Goal: Information Seeking & Learning: Learn about a topic

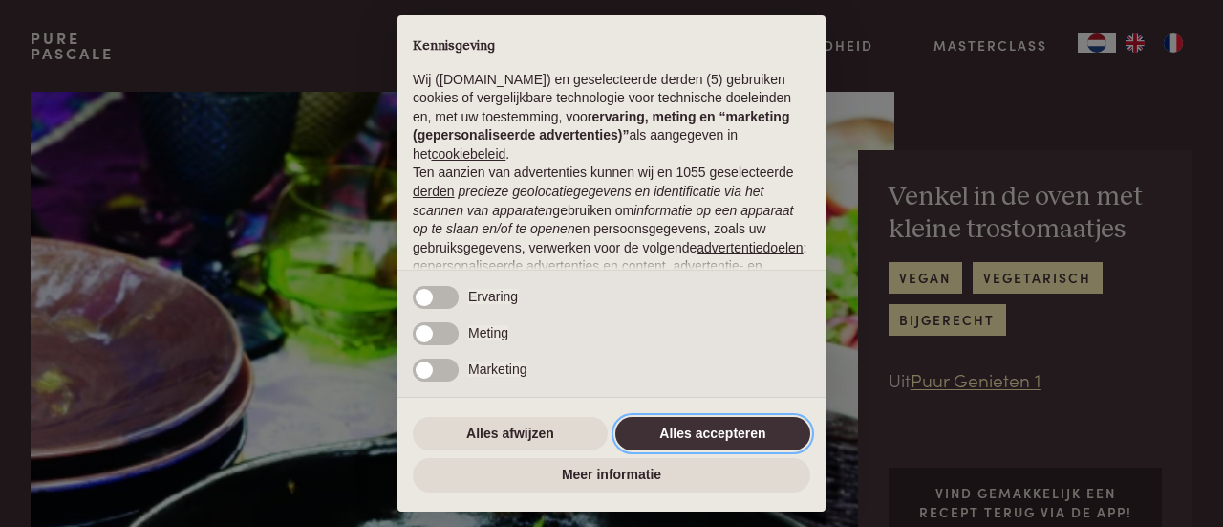
click at [736, 435] on button "Alles accepteren" at bounding box center [713, 434] width 195 height 34
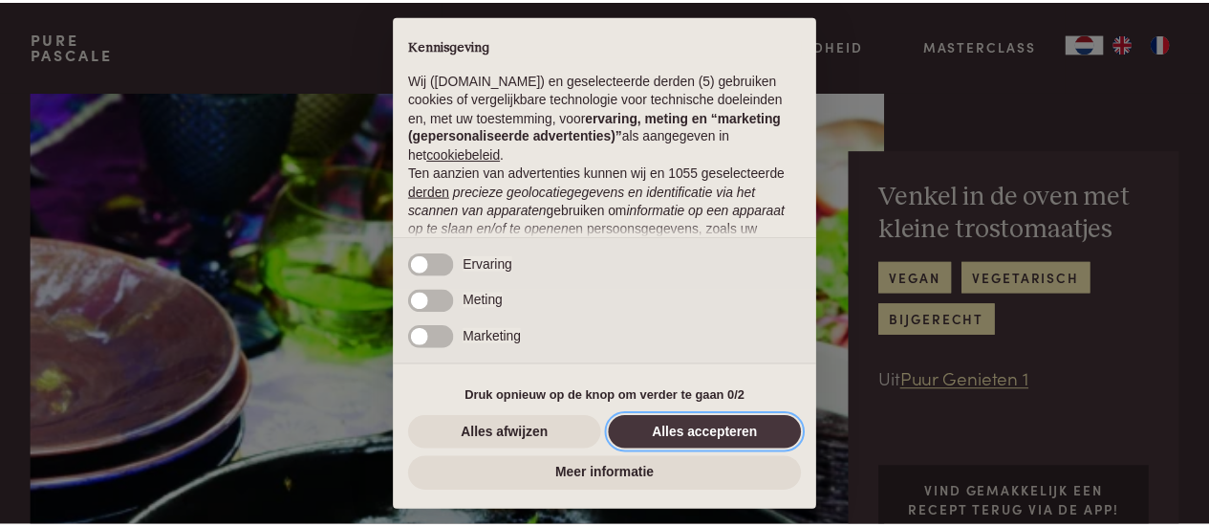
scroll to position [241, 0]
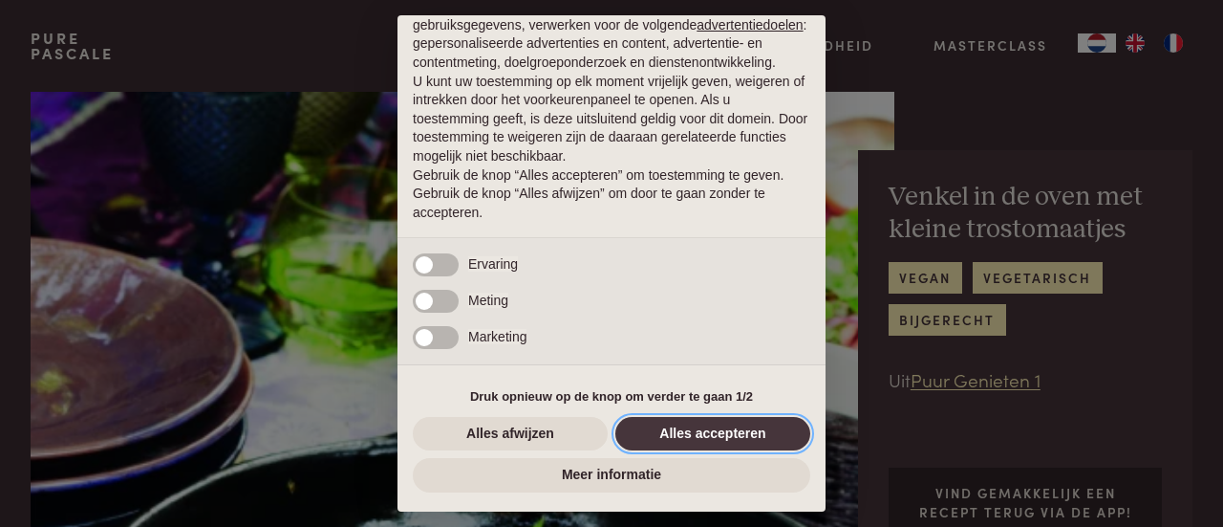
click at [736, 435] on button "Alles accepteren" at bounding box center [713, 434] width 195 height 34
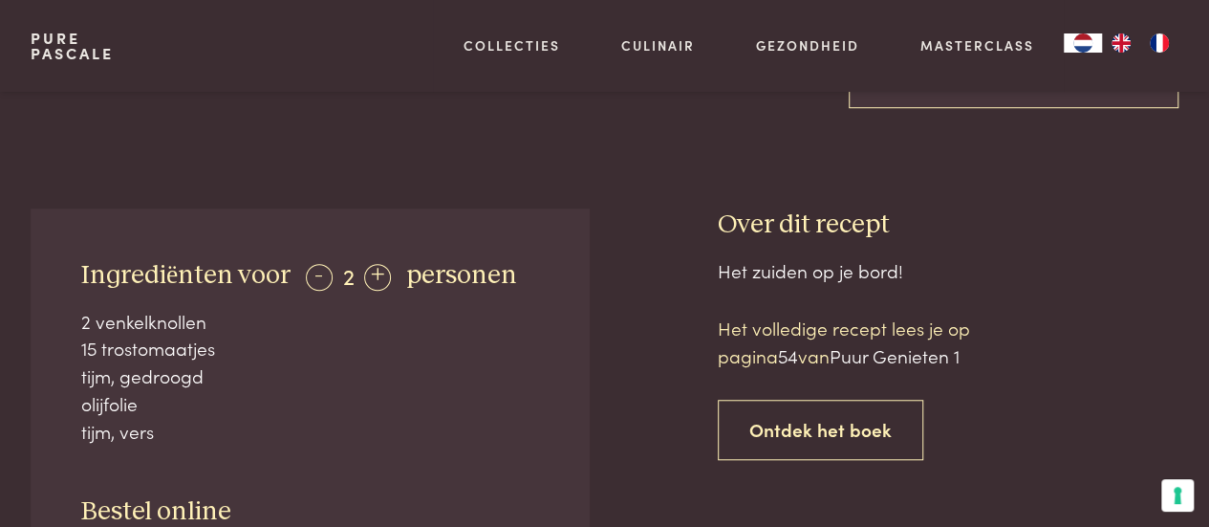
scroll to position [596, 0]
click at [566, 408] on div "Ingrediënten voor - 2 + personen 2 venkelknollen 15 trostomaatjes tijm, gedroog…" at bounding box center [310, 440] width 559 height 467
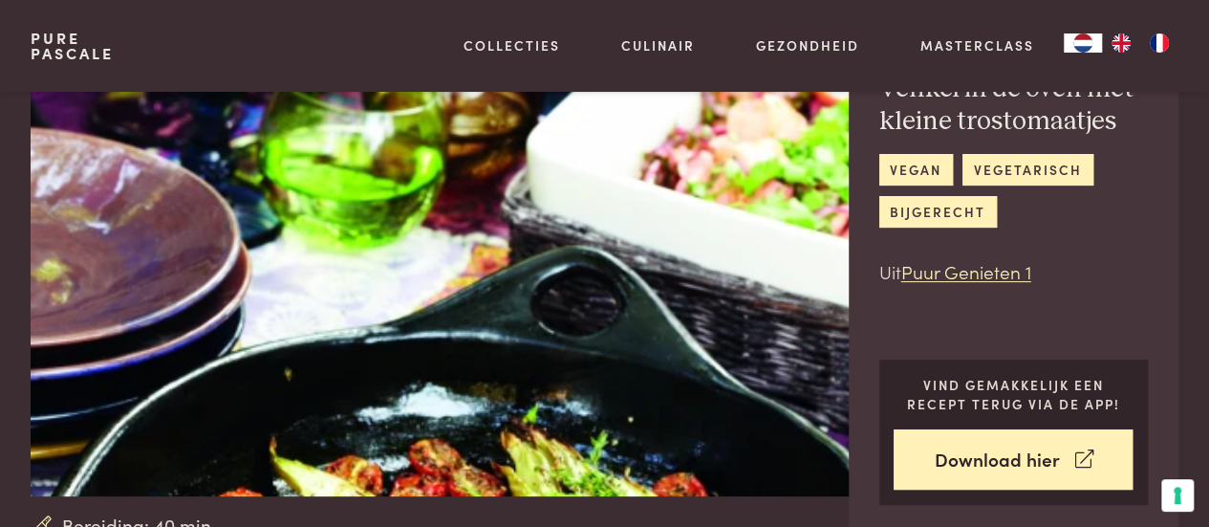
scroll to position [104, 0]
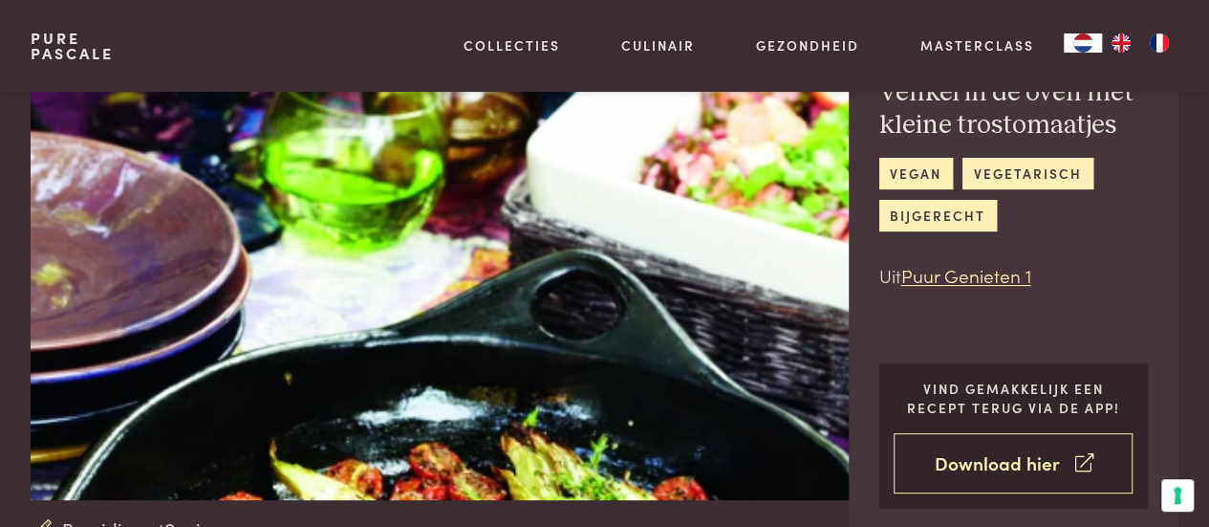
click at [995, 470] on link "Download hier" at bounding box center [1013, 463] width 239 height 60
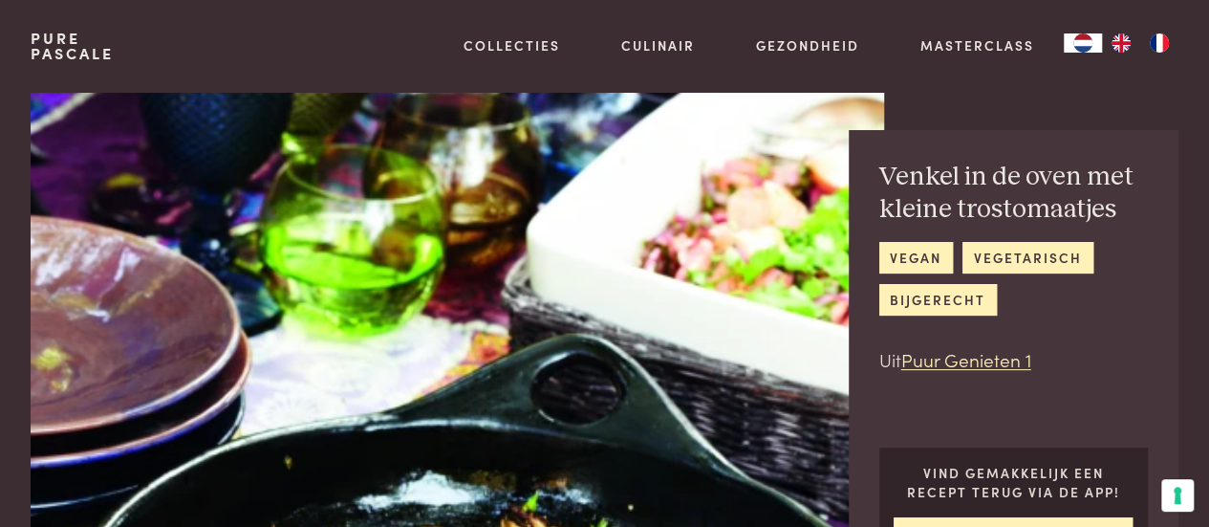
scroll to position [18, 0]
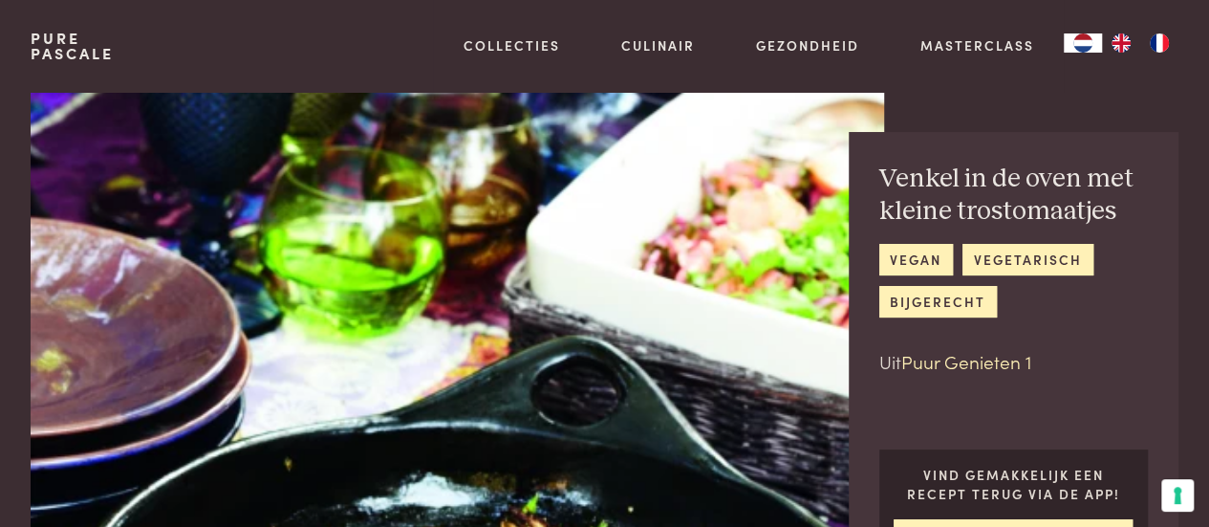
click at [937, 358] on link "Puur Genieten 1" at bounding box center [966, 361] width 130 height 26
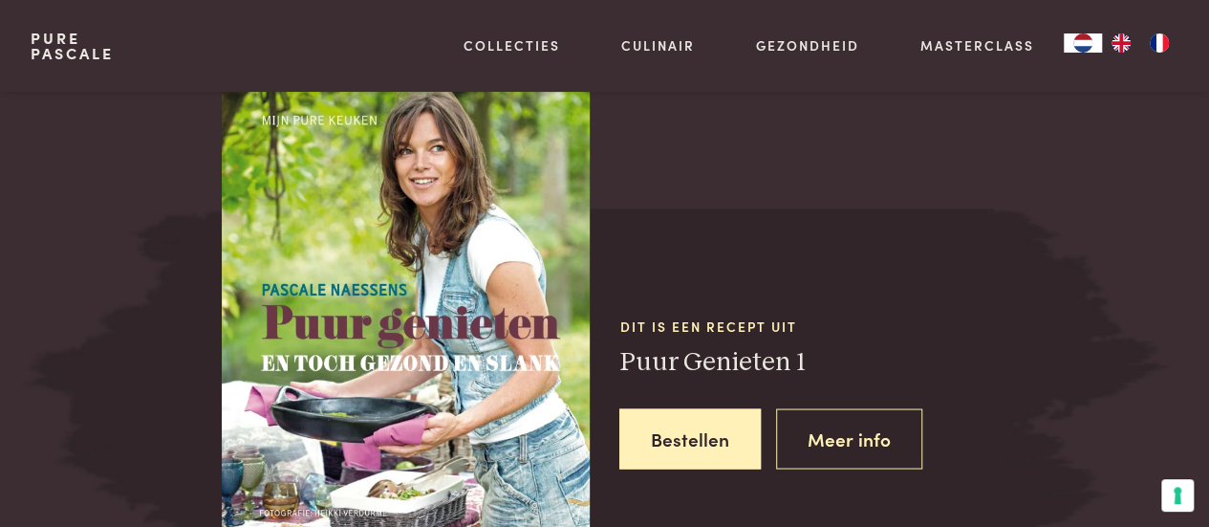
scroll to position [1600, 0]
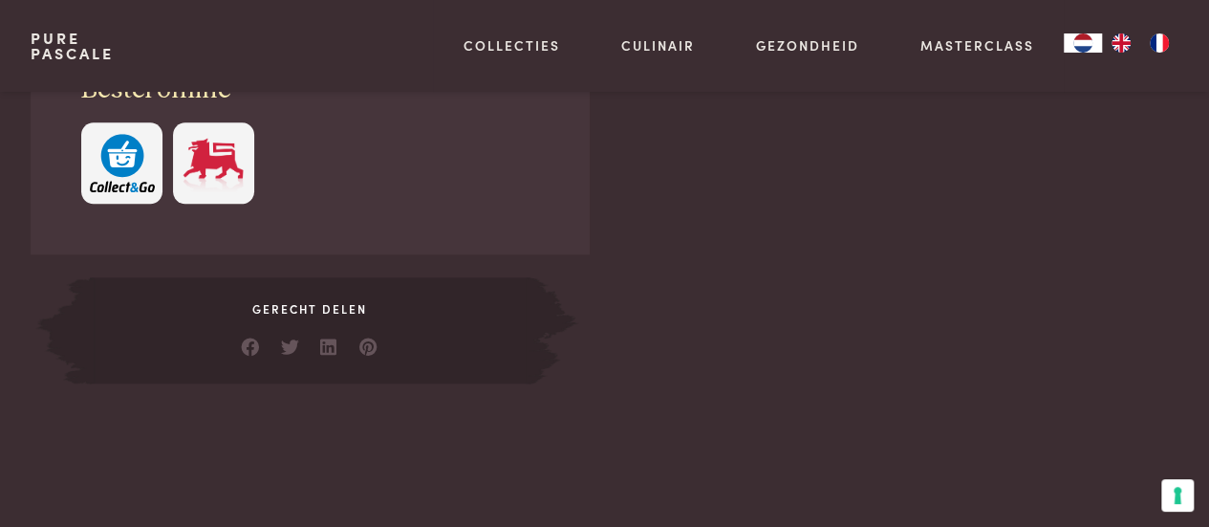
scroll to position [946, 0]
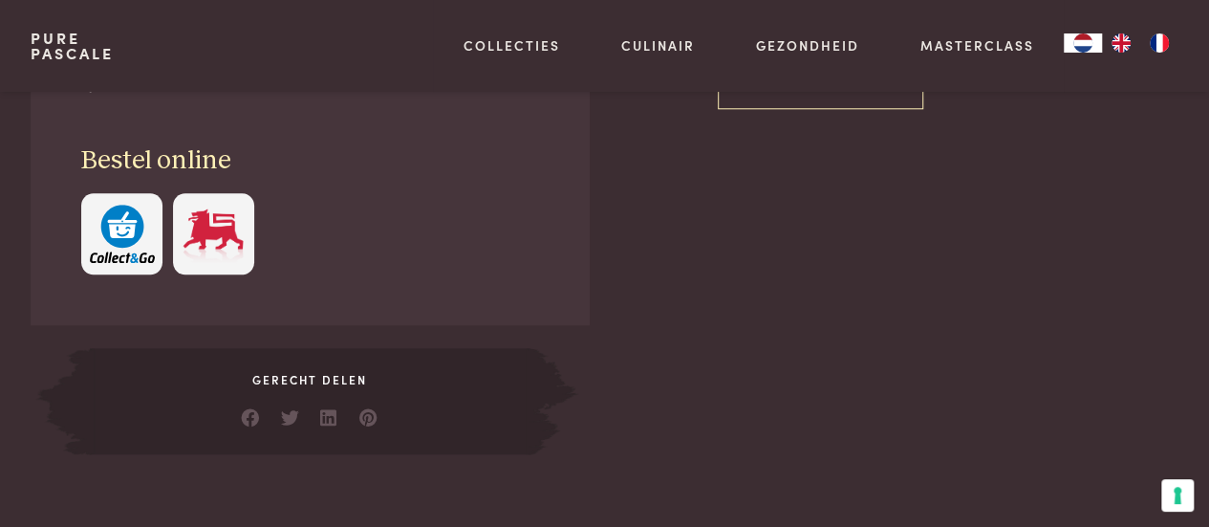
scroll to position [1600, 0]
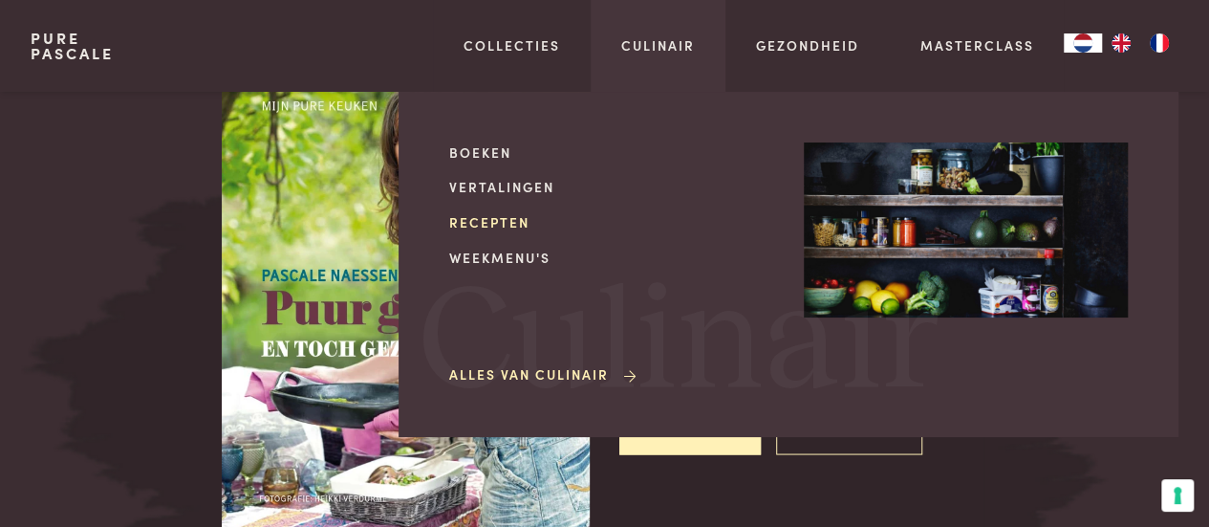
click at [521, 223] on link "Recepten" at bounding box center [611, 222] width 324 height 20
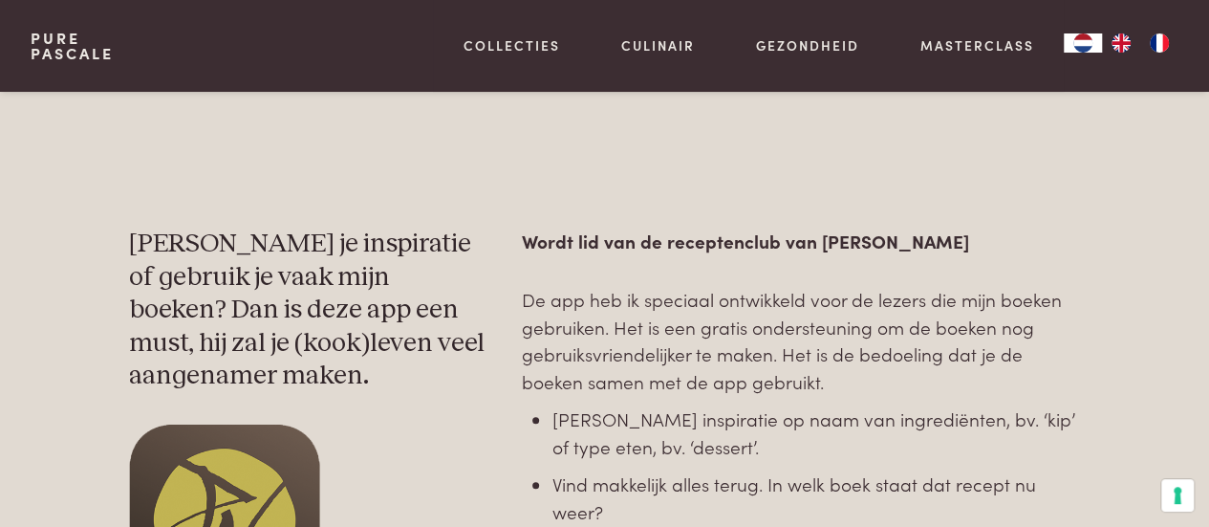
scroll to position [796, 0]
click at [636, 311] on p "De app heb ik speciaal ontwikkeld voor de lezers die mijn boeken gebruiken. Het…" at bounding box center [801, 340] width 559 height 110
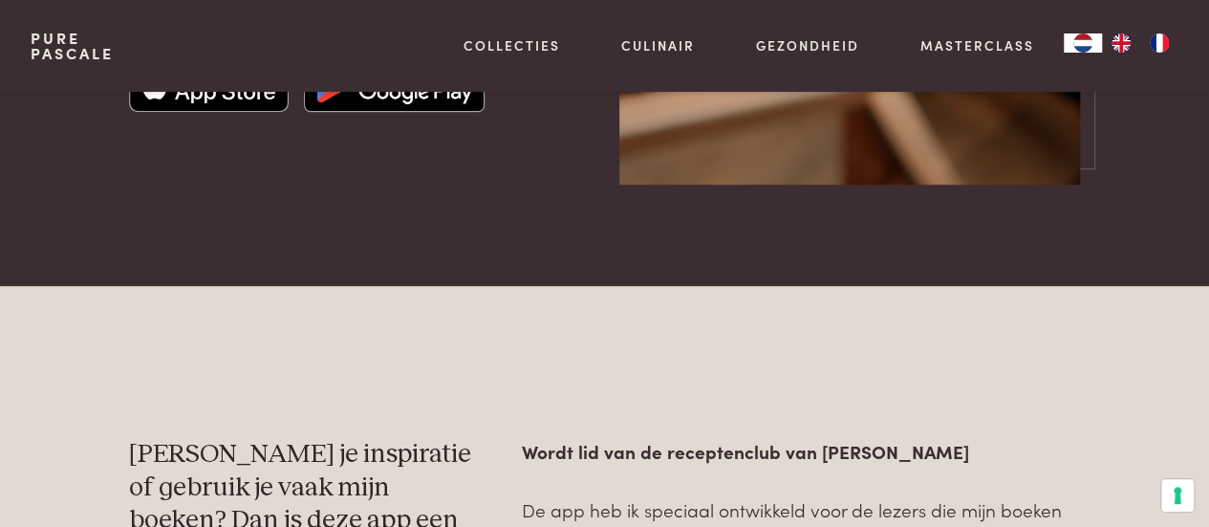
scroll to position [0, 0]
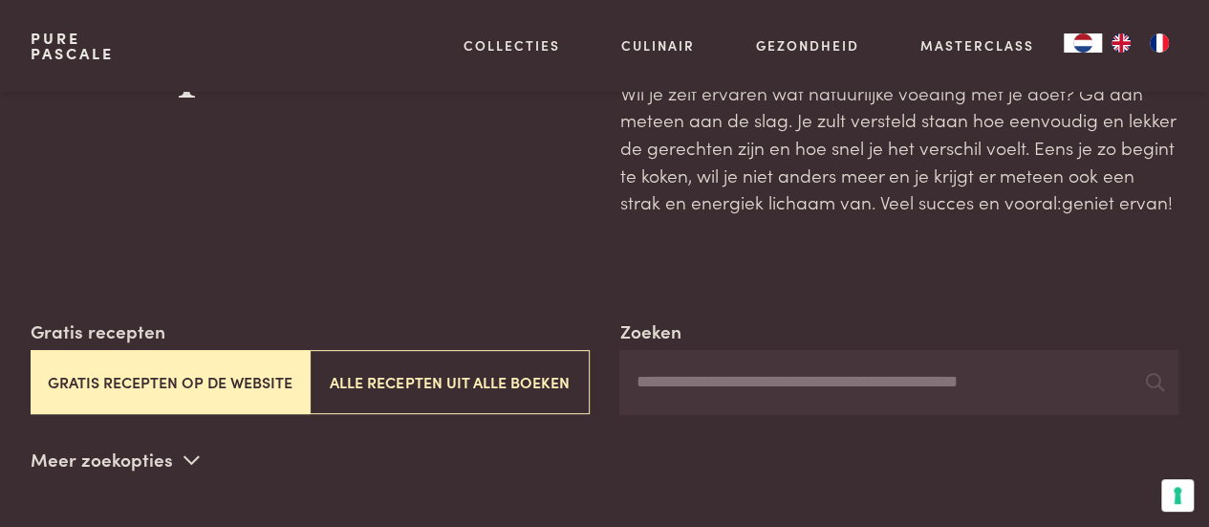
scroll to position [125, 0]
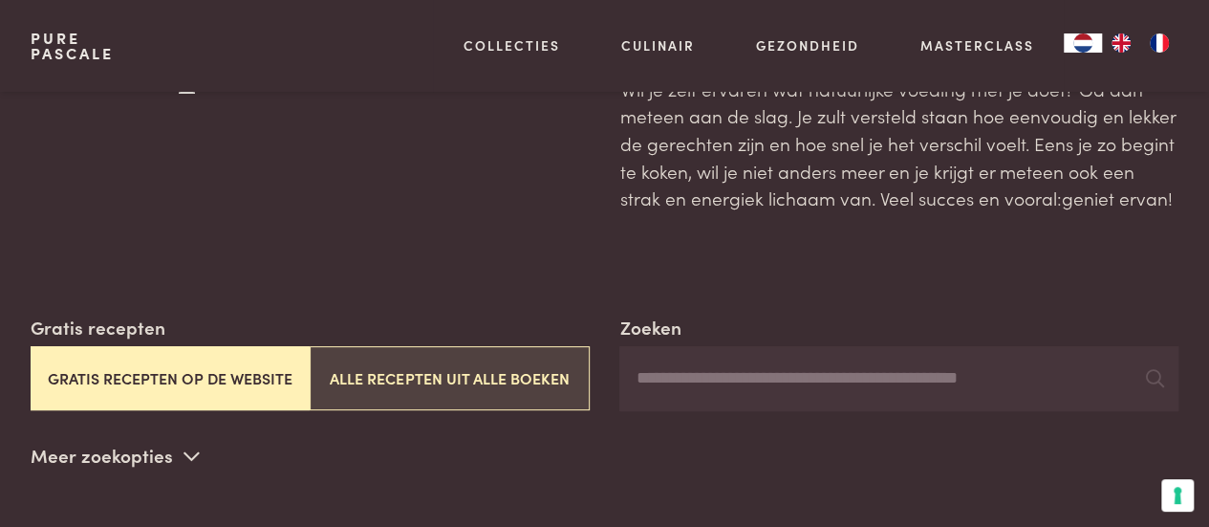
click at [457, 383] on button "Alle recepten uit alle boeken" at bounding box center [449, 378] width 279 height 64
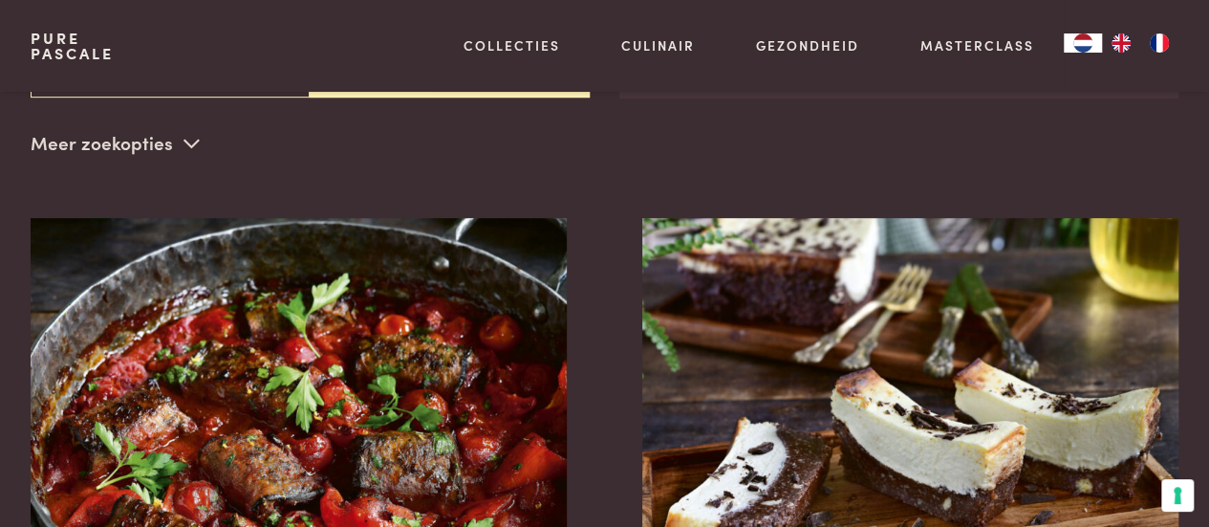
scroll to position [439, 0]
click at [185, 141] on icon at bounding box center [192, 142] width 16 height 18
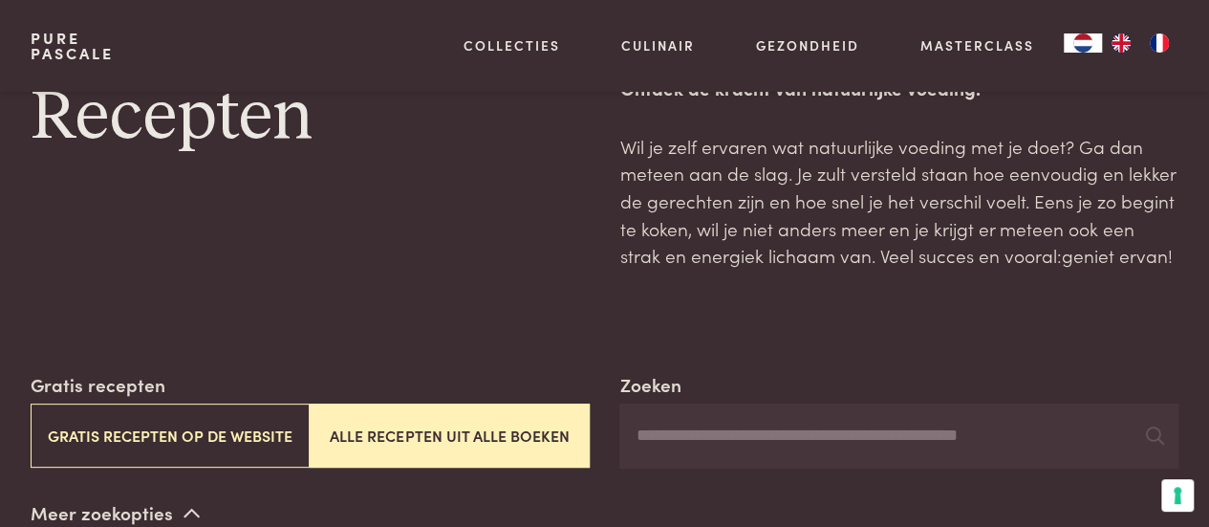
scroll to position [119, 0]
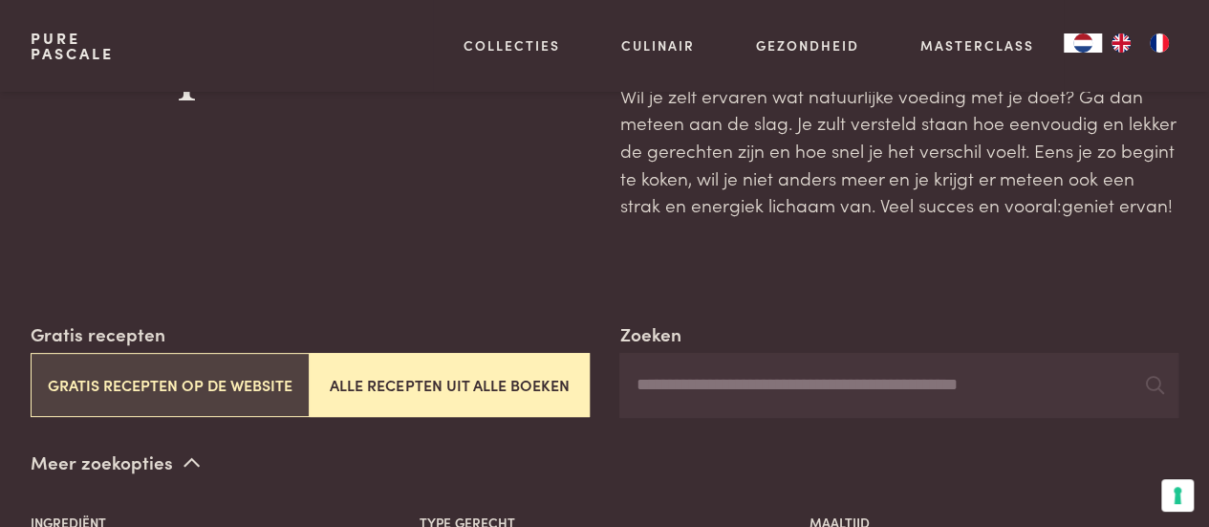
click at [149, 382] on button "Gratis recepten op de website" at bounding box center [170, 385] width 279 height 64
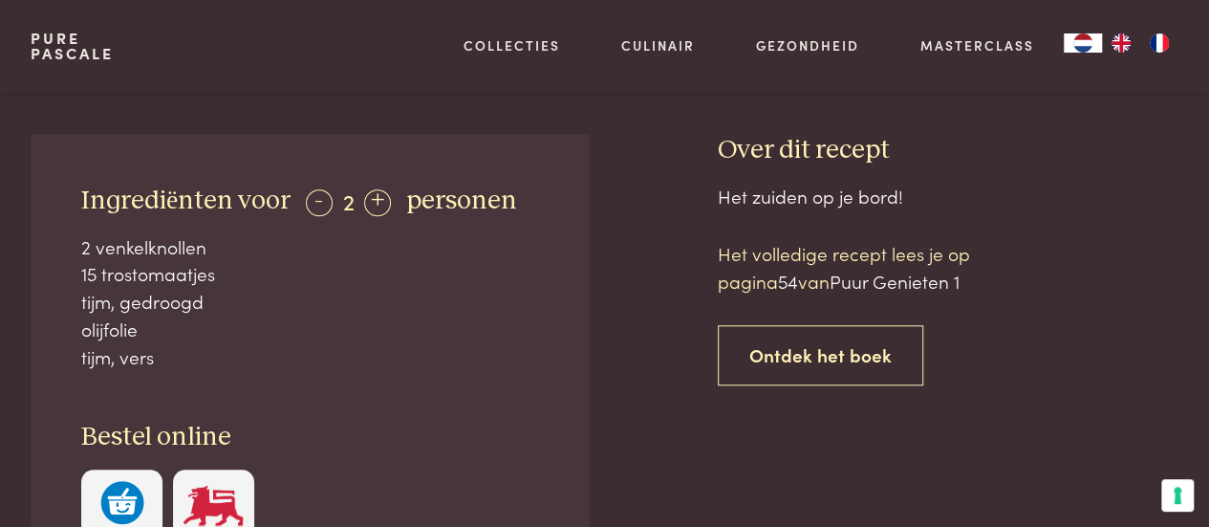
scroll to position [671, 0]
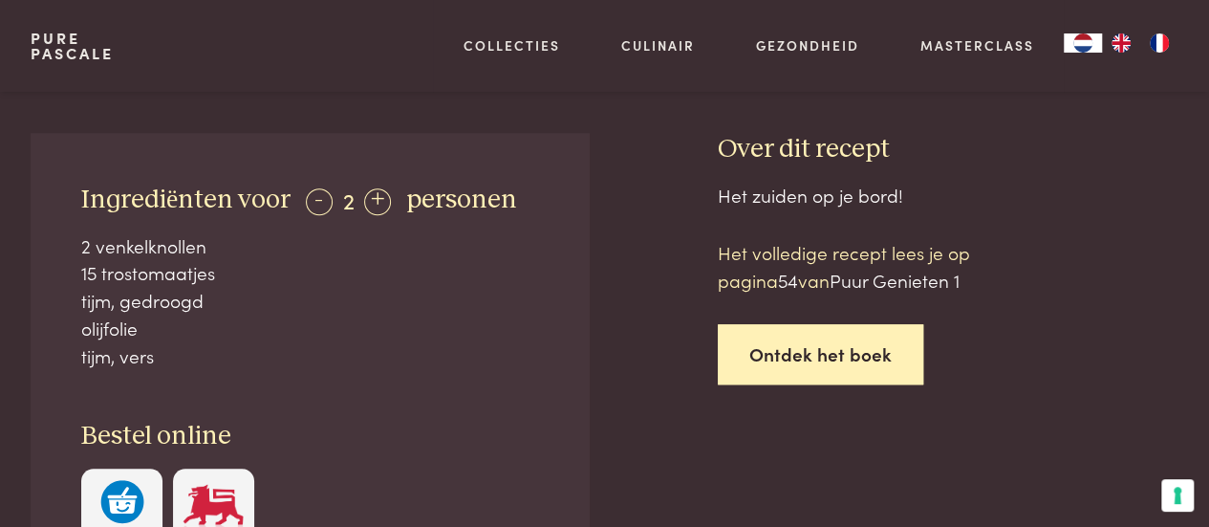
click at [820, 351] on link "Ontdek het boek" at bounding box center [820, 354] width 205 height 60
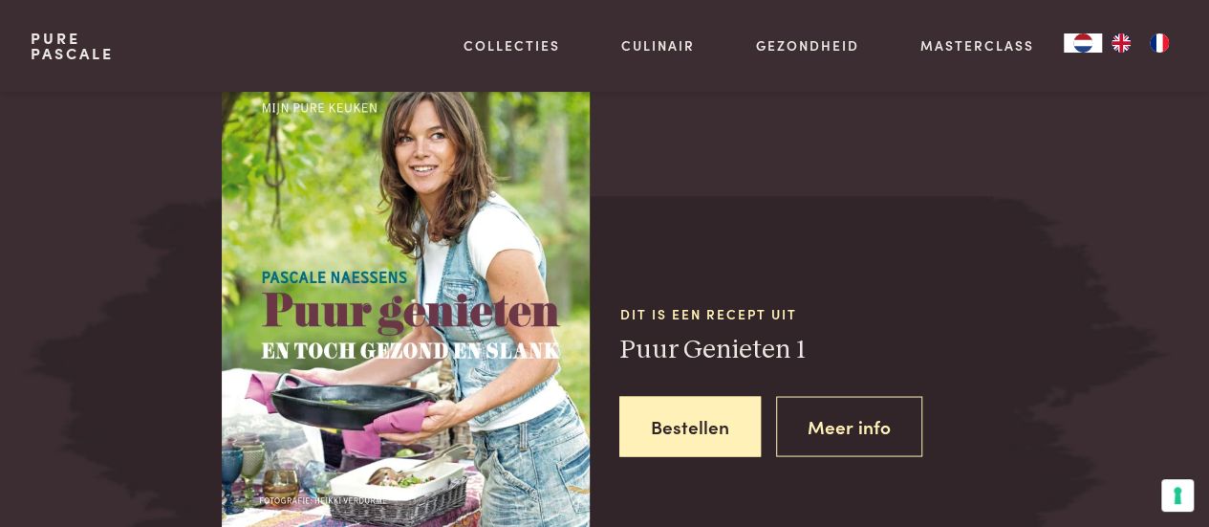
scroll to position [1600, 0]
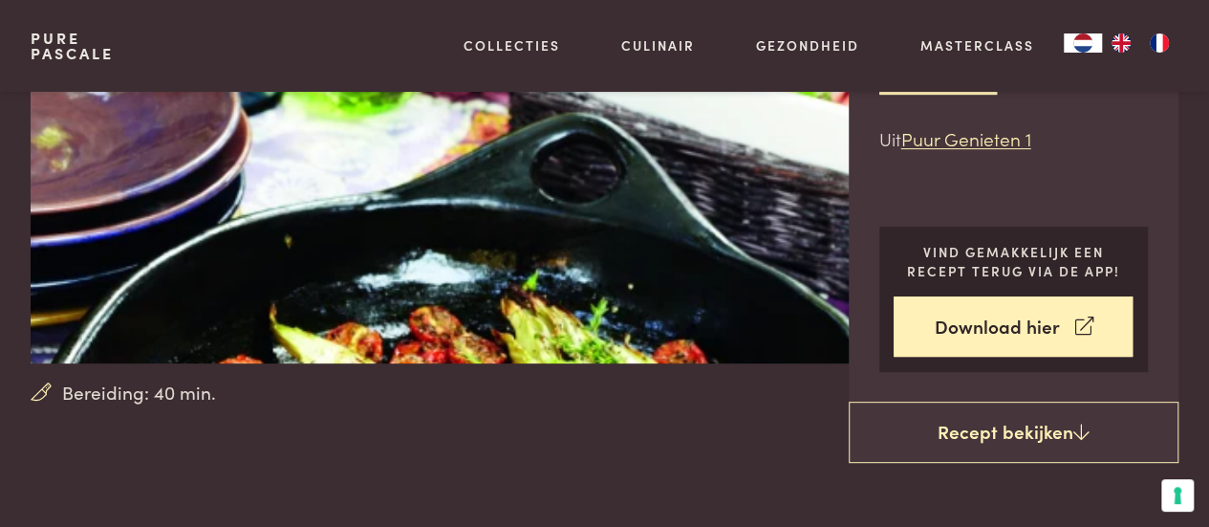
scroll to position [346, 0]
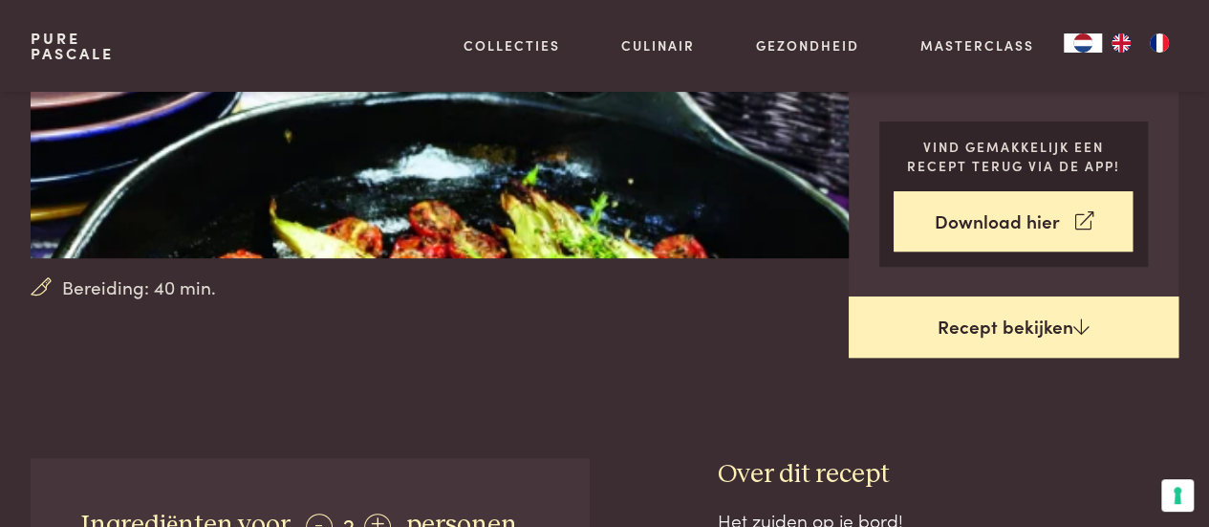
click at [1019, 328] on link "Recept bekijken" at bounding box center [1014, 326] width 331 height 61
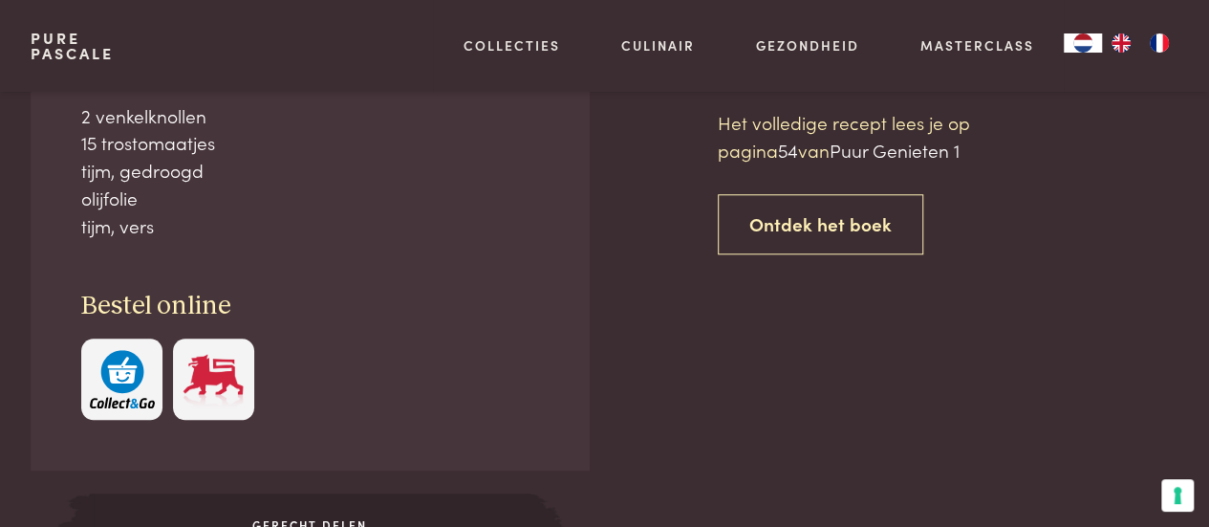
scroll to position [801, 0]
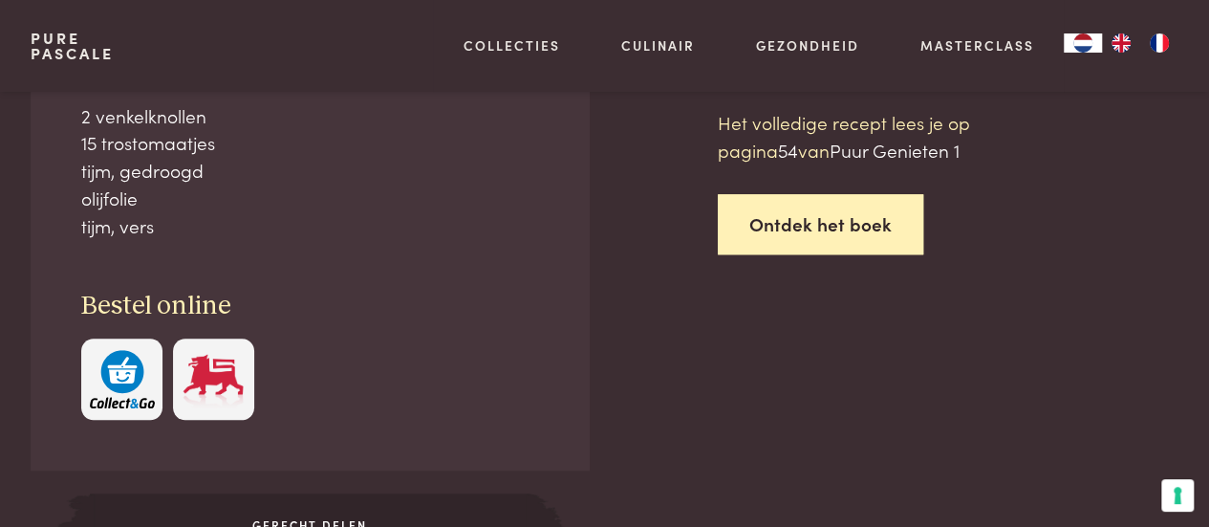
click at [848, 225] on link "Ontdek het boek" at bounding box center [820, 224] width 205 height 60
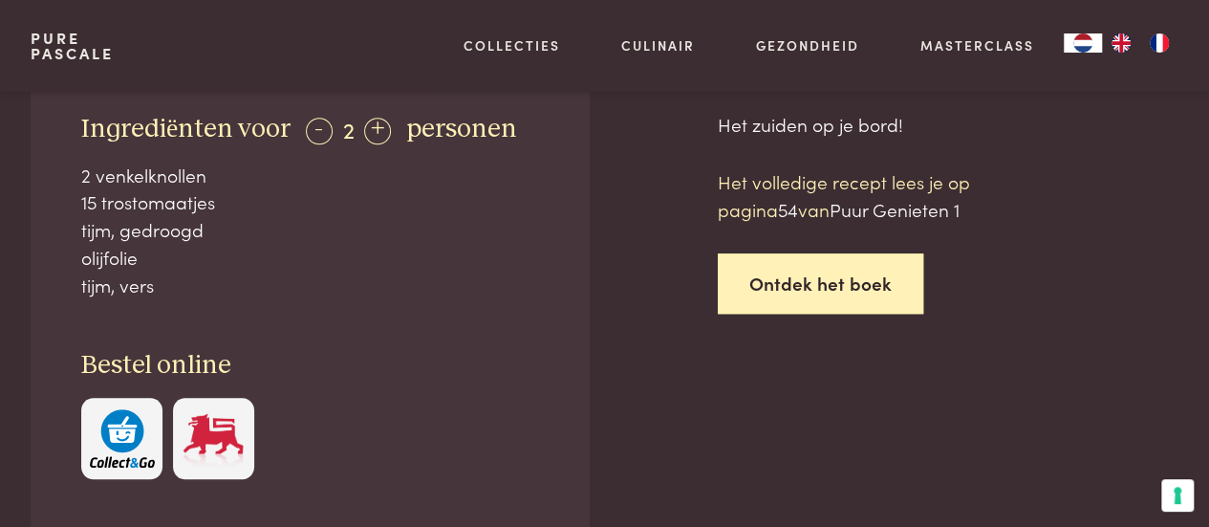
scroll to position [686, 0]
